Goal: Find specific page/section: Find specific page/section

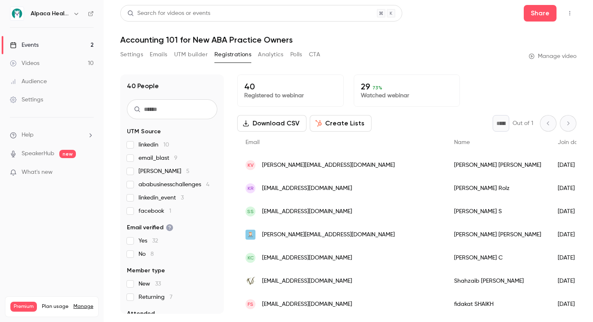
click at [65, 46] on link "Events 2" at bounding box center [52, 45] width 104 height 18
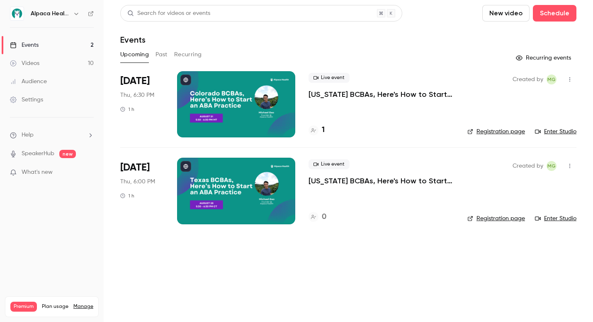
click at [160, 57] on button "Past" at bounding box center [161, 54] width 12 height 13
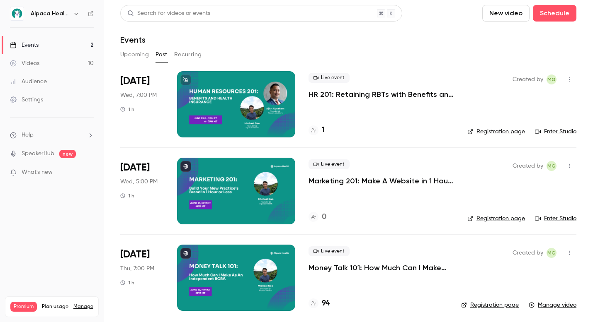
click at [48, 75] on link "Audience" at bounding box center [52, 82] width 104 height 18
